Goal: Navigation & Orientation: Find specific page/section

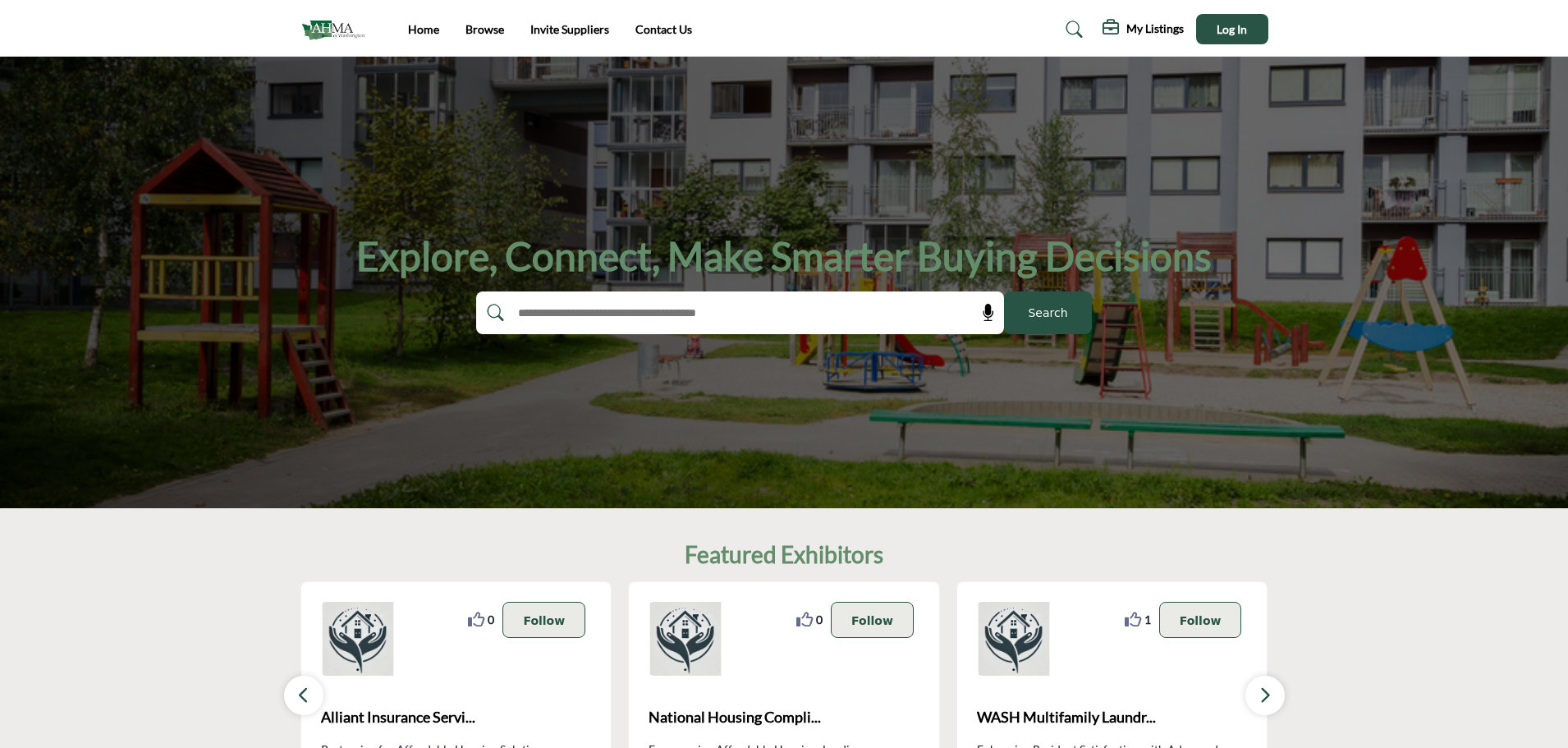
click at [318, 34] on img at bounding box center [337, 29] width 74 height 27
click at [334, 25] on img at bounding box center [337, 29] width 74 height 27
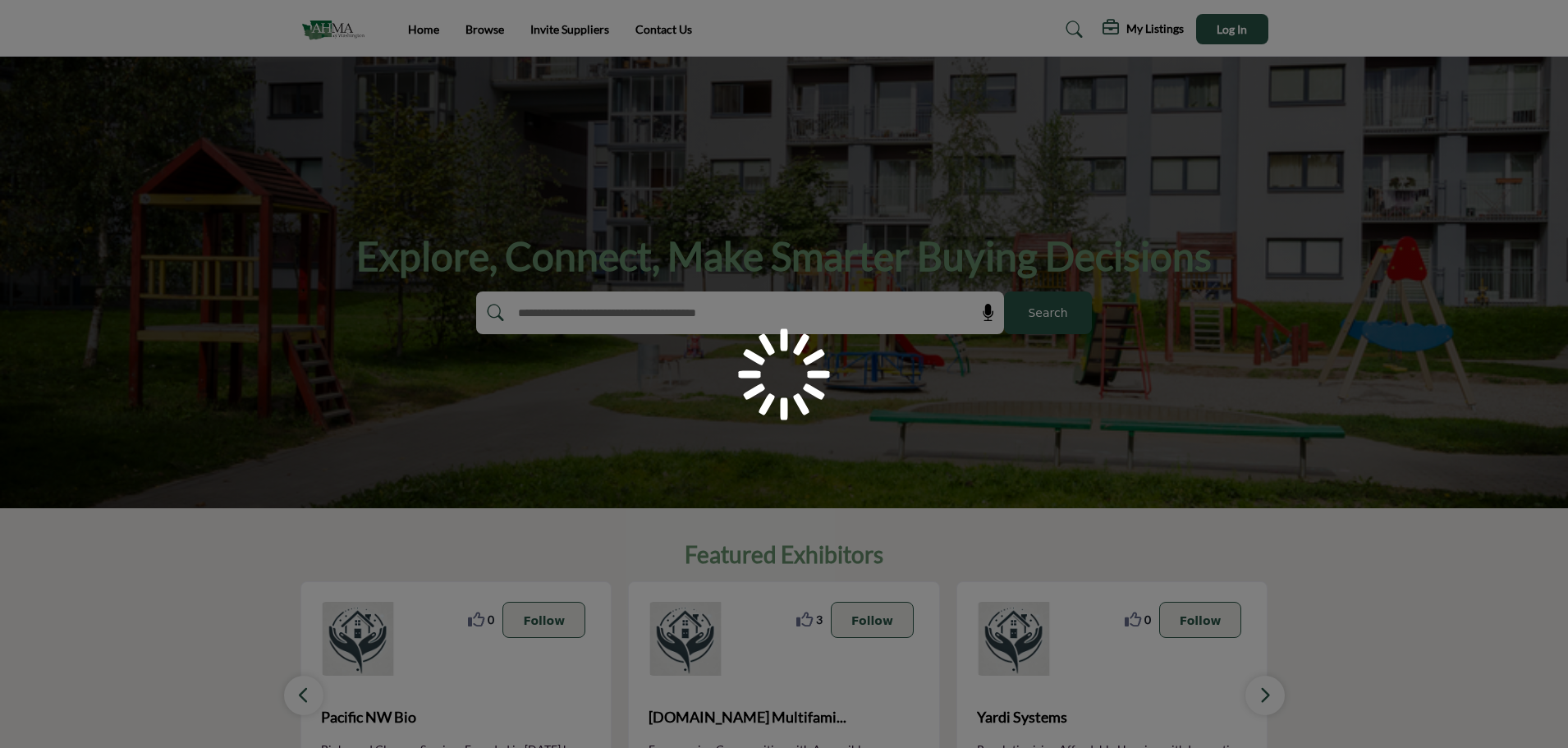
click at [419, 26] on div at bounding box center [784, 374] width 1568 height 748
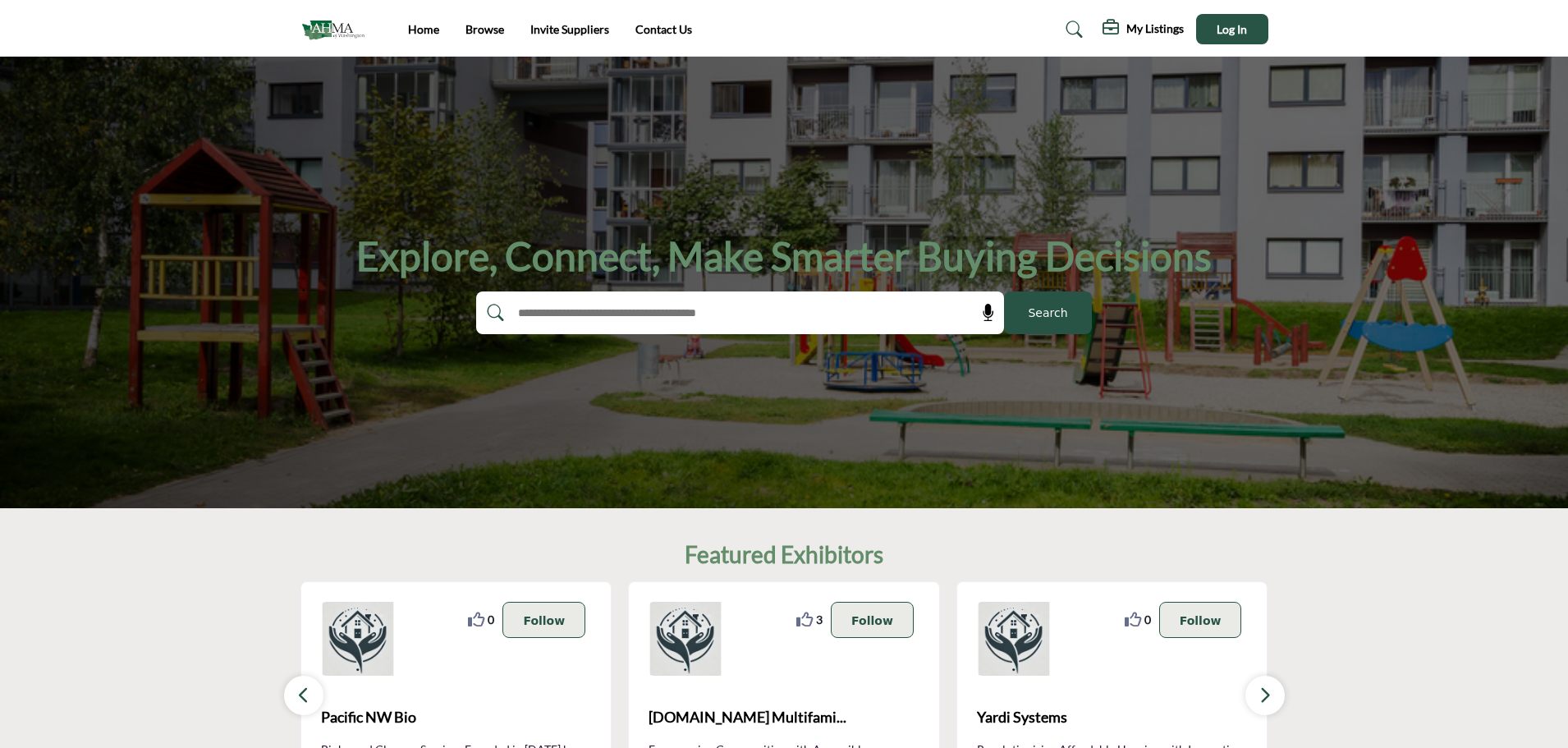
click at [419, 26] on link "Home" at bounding box center [424, 28] width 31 height 14
click at [315, 16] on img at bounding box center [337, 29] width 74 height 27
